Goal: Obtain resource: Download file/media

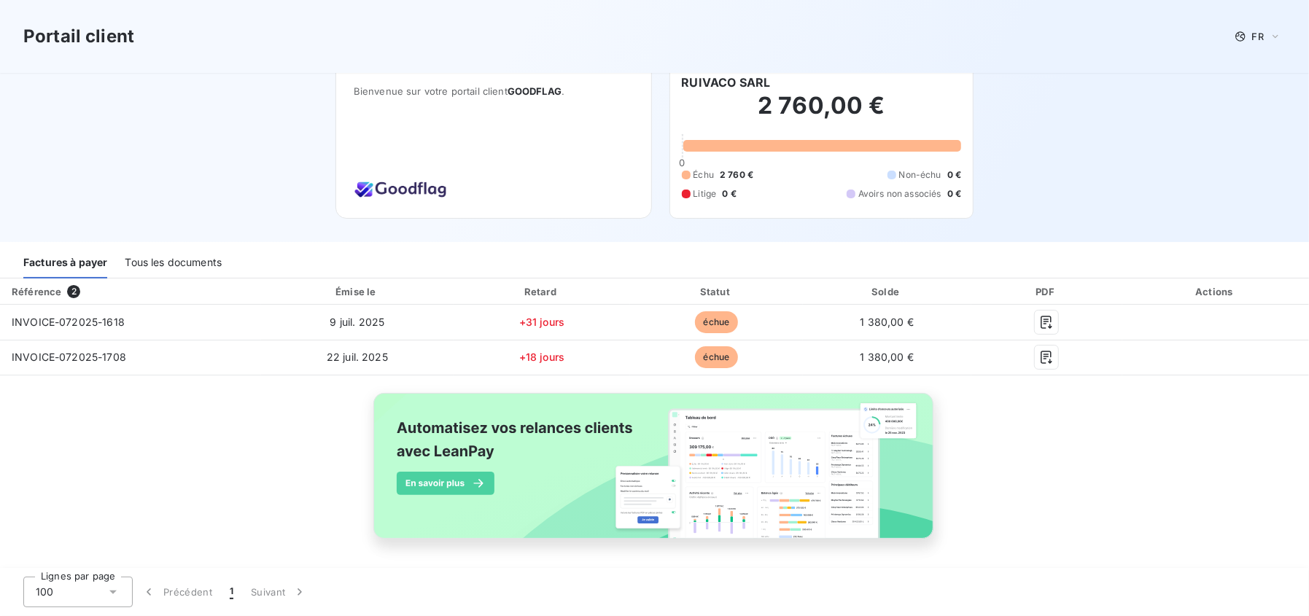
scroll to position [20, 0]
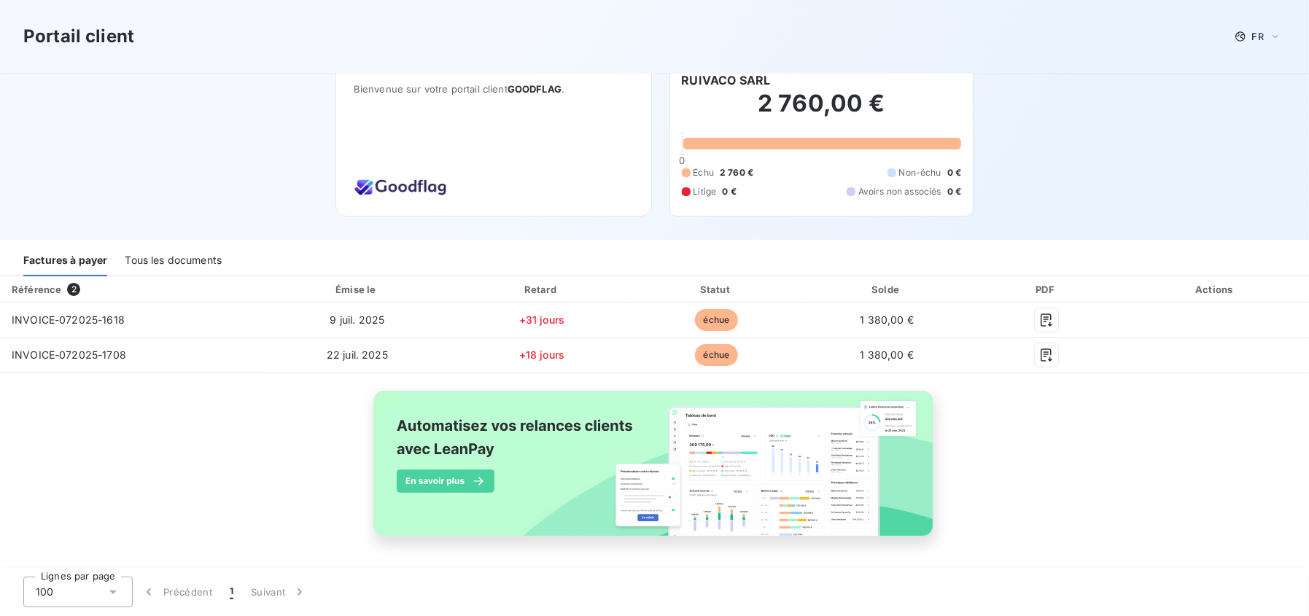
click at [190, 260] on div "Tous les documents" at bounding box center [173, 261] width 97 height 31
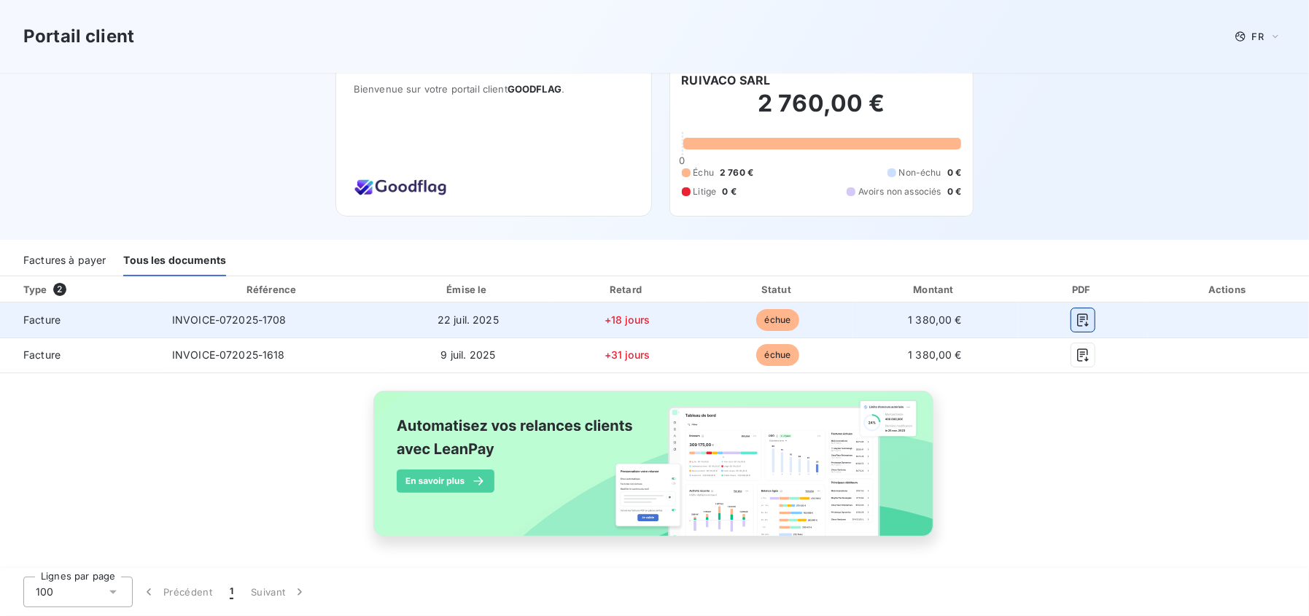
click at [1076, 319] on icon "button" at bounding box center [1083, 320] width 15 height 15
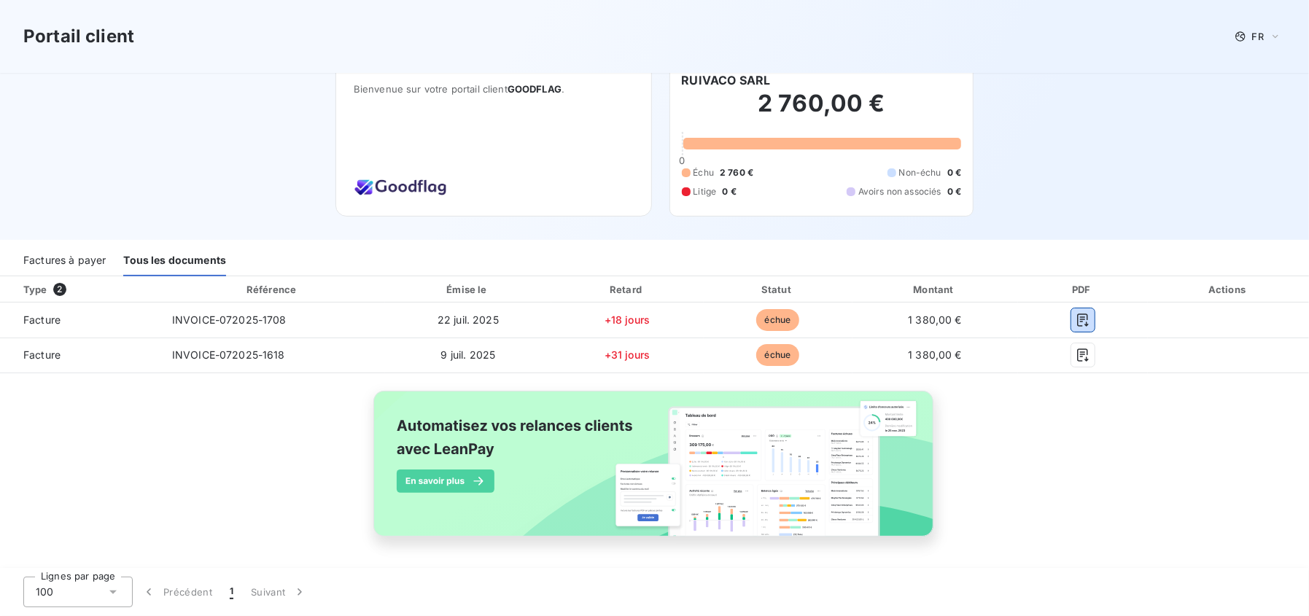
click at [90, 261] on div "Factures à payer" at bounding box center [64, 261] width 82 height 31
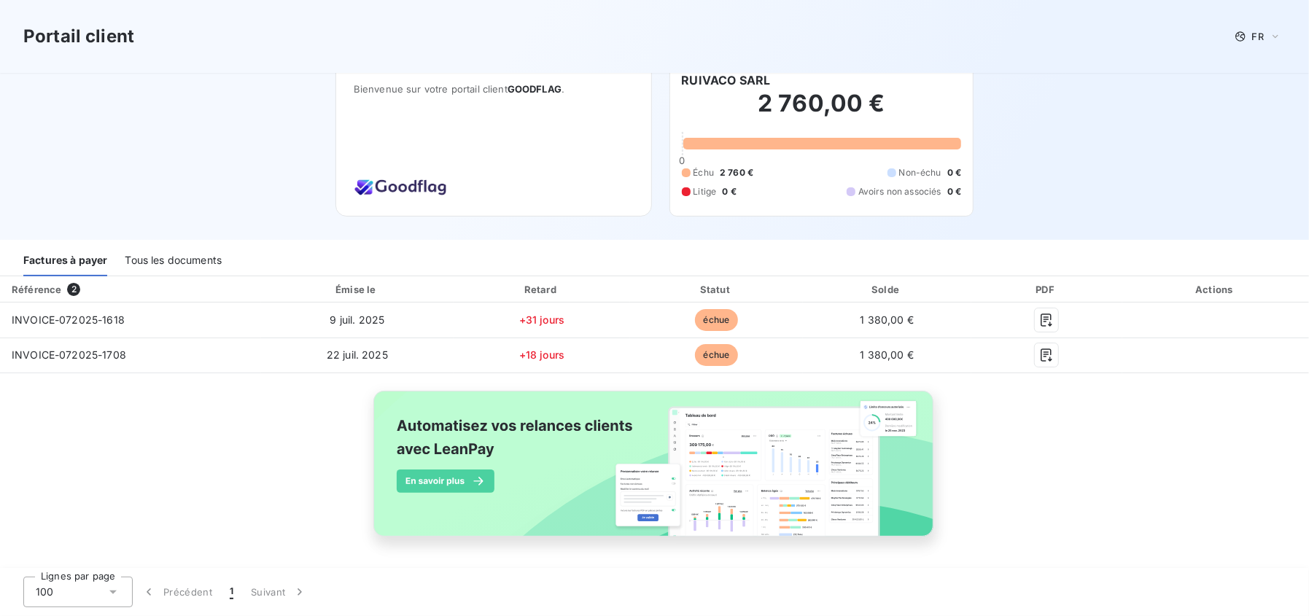
click at [391, 185] on img at bounding box center [400, 186] width 93 height 26
click at [356, 190] on img at bounding box center [400, 186] width 93 height 26
click at [533, 88] on span "GOODFLAG" at bounding box center [535, 89] width 54 height 12
click at [187, 260] on div "Tous les documents" at bounding box center [173, 261] width 97 height 31
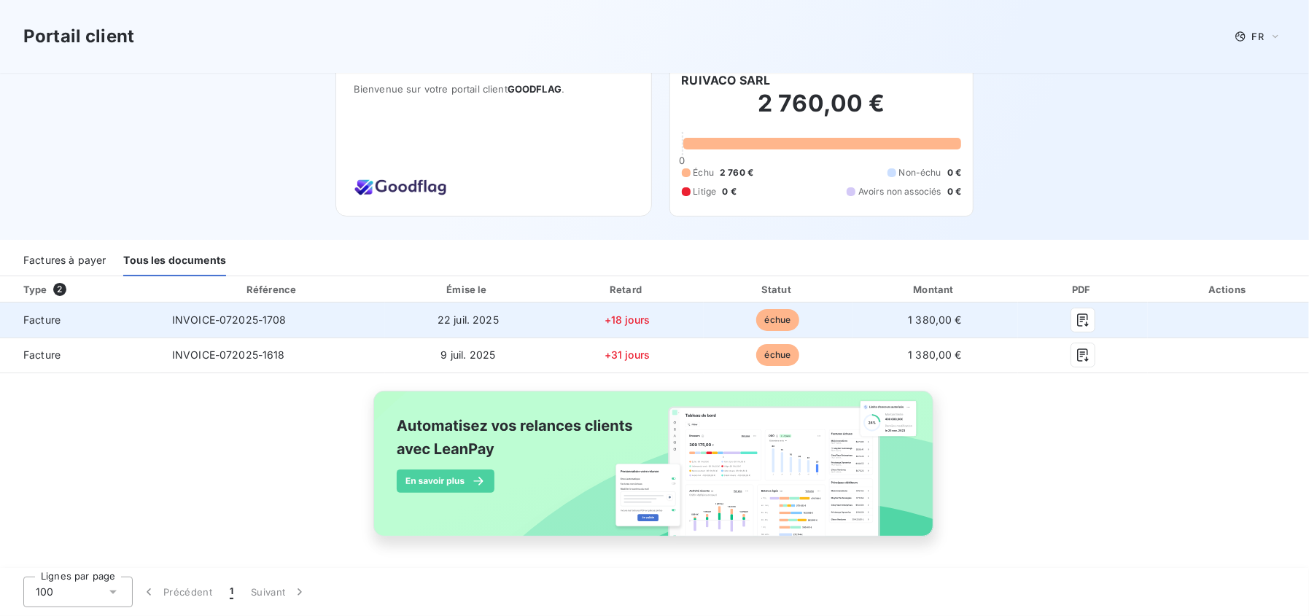
click at [44, 319] on span "Facture" at bounding box center [80, 320] width 137 height 15
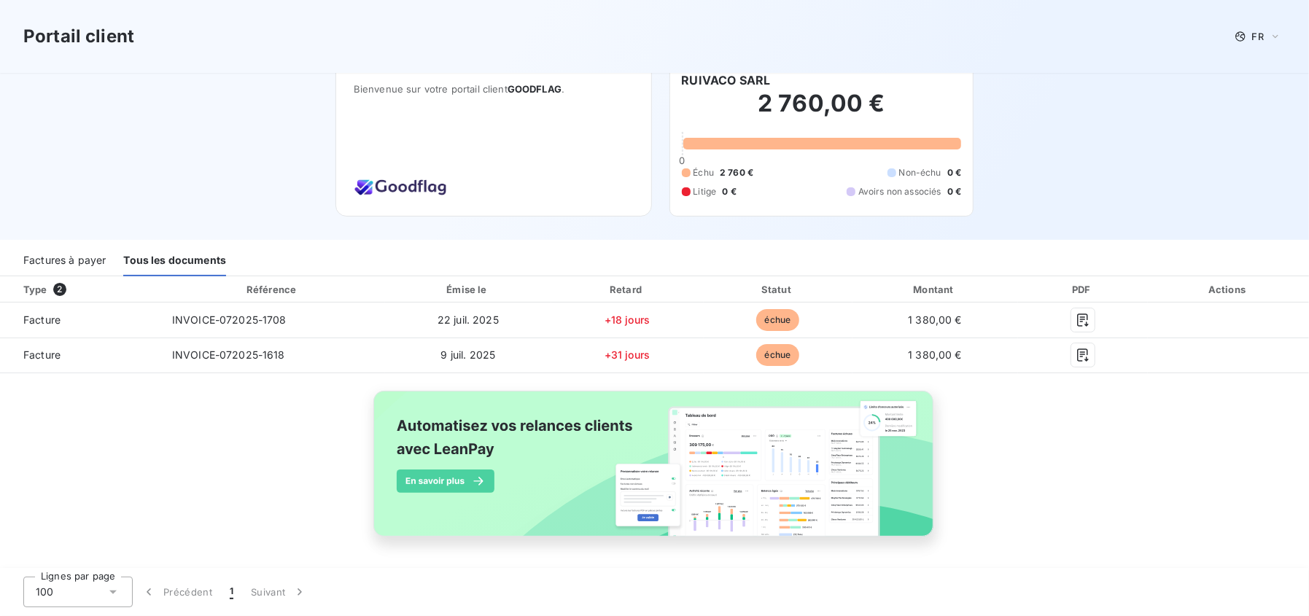
click at [1208, 292] on div "Actions" at bounding box center [1228, 289] width 155 height 15
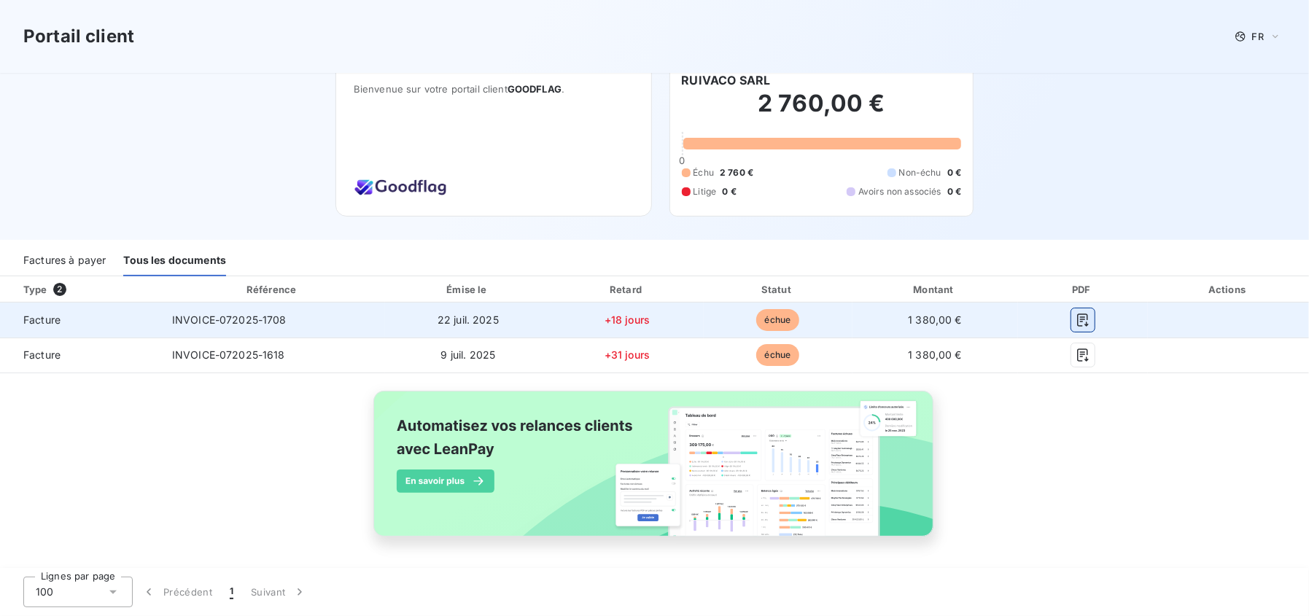
click at [1080, 319] on icon "button" at bounding box center [1083, 320] width 15 height 15
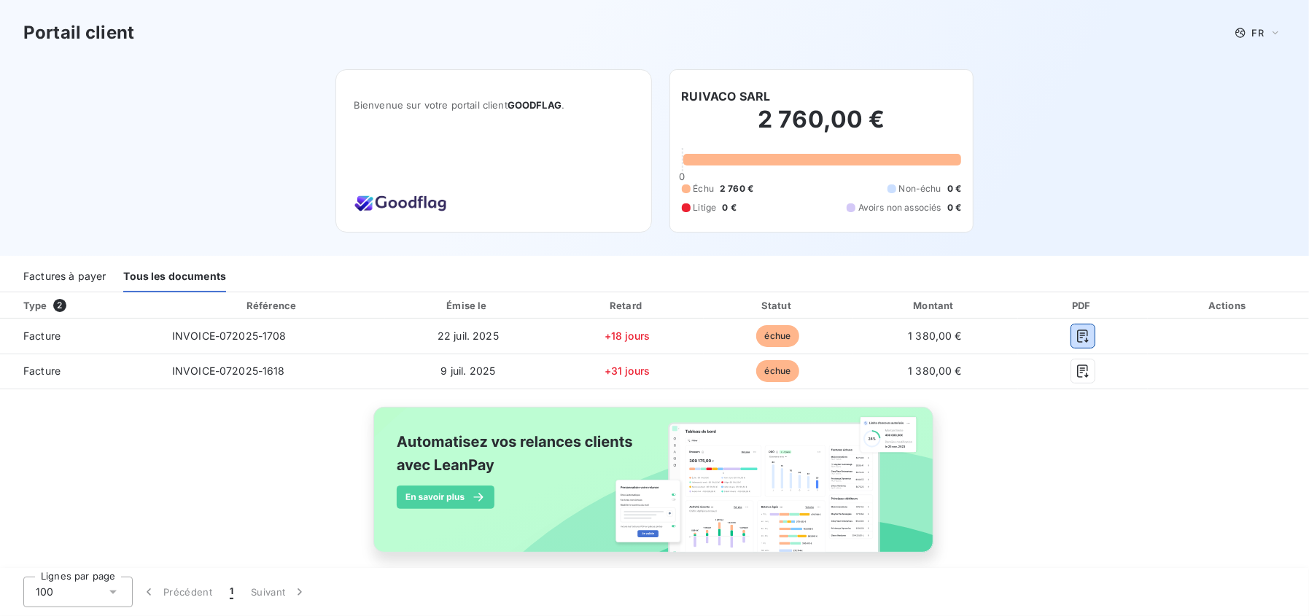
scroll to position [0, 0]
